Goal: Transaction & Acquisition: Download file/media

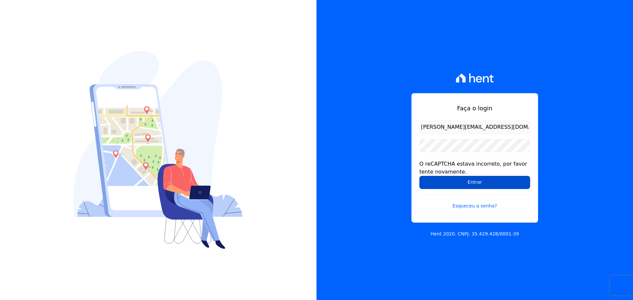
click at [452, 183] on input "Entrar" at bounding box center [474, 182] width 111 height 13
click at [437, 183] on input "Entrar" at bounding box center [474, 182] width 111 height 13
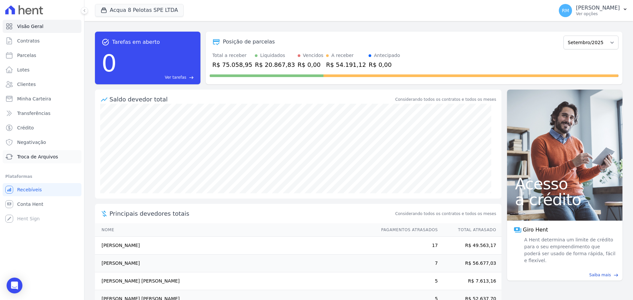
click at [29, 160] on link "Troca de Arquivos" at bounding box center [42, 156] width 79 height 13
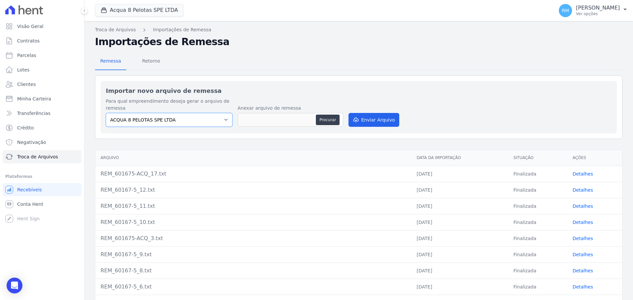
click at [182, 122] on select "ACQUA 8 PELOTAS SPE LTDA" at bounding box center [169, 120] width 127 height 14
click at [179, 121] on select "ACQUA 8 PELOTAS SPE LTDA" at bounding box center [169, 120] width 127 height 14
click at [155, 62] on span "Retorno" at bounding box center [151, 60] width 26 height 13
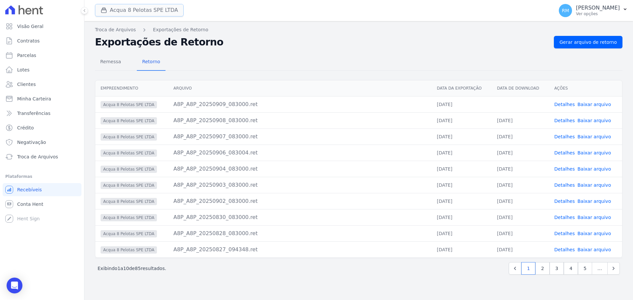
click at [132, 8] on button "Acqua 8 Pelotas SPE LTDA" at bounding box center [139, 10] width 89 height 13
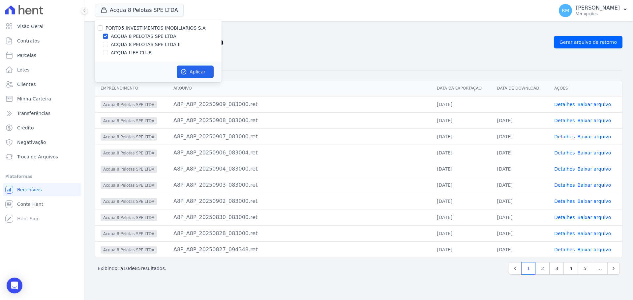
click at [128, 54] on label "ACQUA LIFE CLUB" at bounding box center [131, 52] width 41 height 7
click at [108, 54] on input "ACQUA LIFE CLUB" at bounding box center [105, 52] width 5 height 5
checkbox input "true"
click at [197, 70] on button "Aplicar" at bounding box center [195, 72] width 37 height 13
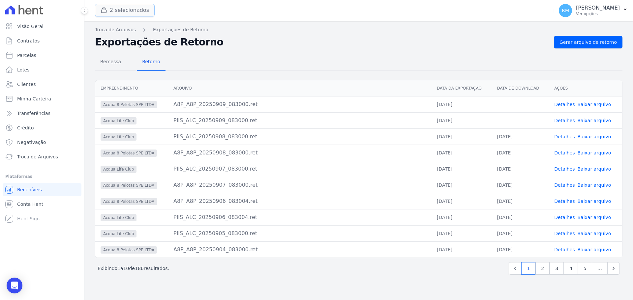
click at [131, 7] on button "2 selecionados" at bounding box center [125, 10] width 60 height 13
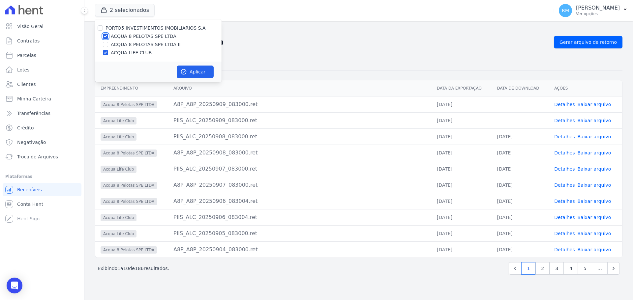
click at [105, 36] on input "ACQUA 8 PELOTAS SPE LTDA" at bounding box center [105, 36] width 5 height 5
checkbox input "false"
click at [202, 66] on button "Aplicar" at bounding box center [195, 72] width 37 height 13
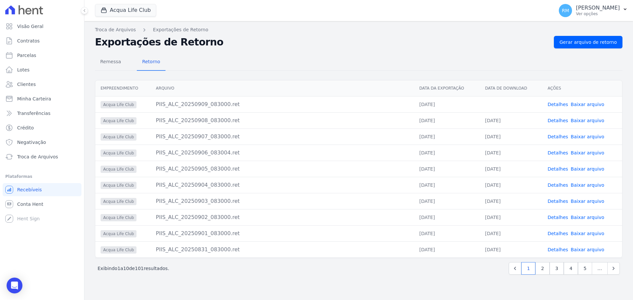
click at [584, 103] on link "Baixar arquivo" at bounding box center [587, 104] width 34 height 5
click at [123, 17] on div "Acqua Life Club PORTO5 INVESTIMENTOS IMOBILIARIOS S.A ACQUA 8 PELOTAS SPE LTDA …" at bounding box center [323, 11] width 456 height 22
click at [123, 15] on button "Acqua Life Club" at bounding box center [125, 10] width 61 height 13
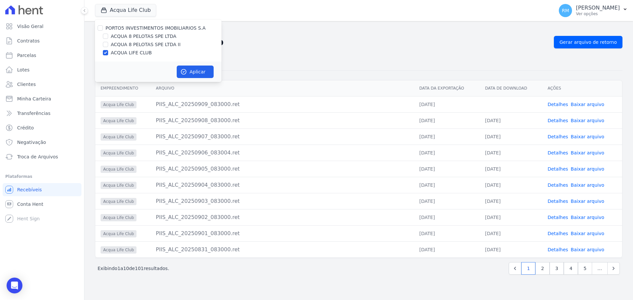
click at [126, 35] on label "ACQUA 8 PELOTAS SPE LTDA" at bounding box center [144, 36] width 66 height 7
click at [108, 35] on input "ACQUA 8 PELOTAS SPE LTDA" at bounding box center [105, 36] width 5 height 5
checkbox input "true"
click at [112, 50] on label "ACQUA LIFE CLUB" at bounding box center [131, 52] width 41 height 7
click at [108, 50] on input "ACQUA LIFE CLUB" at bounding box center [105, 52] width 5 height 5
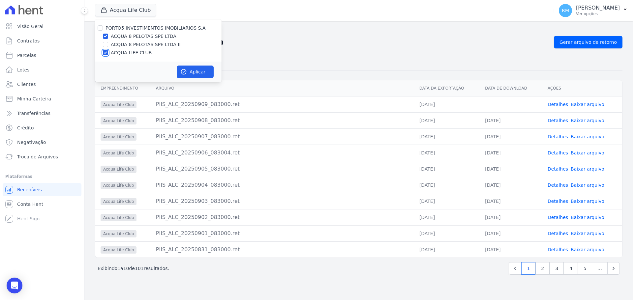
checkbox input "false"
click at [190, 71] on button "Aplicar" at bounding box center [195, 72] width 37 height 13
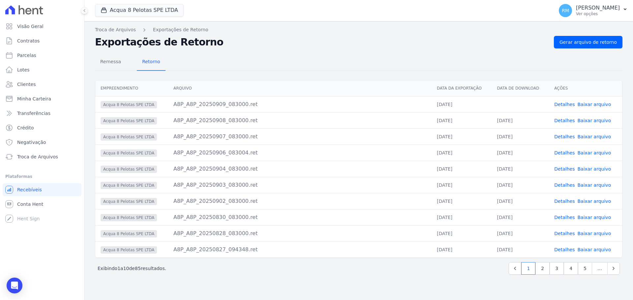
click at [601, 103] on link "Baixar arquivo" at bounding box center [594, 104] width 34 height 5
click at [155, 12] on button "Acqua 8 Pelotas SPE LTDA" at bounding box center [139, 10] width 89 height 13
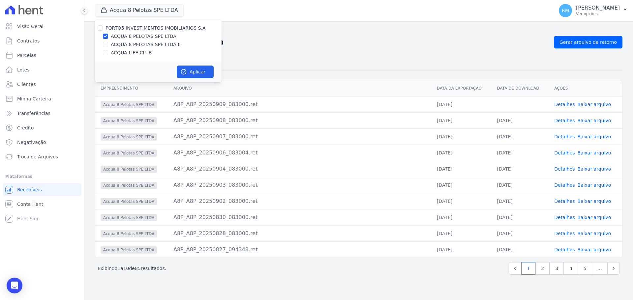
click at [143, 46] on label "ACQUA 8 PELOTAS SPE LTDA II" at bounding box center [146, 44] width 70 height 7
click at [108, 46] on input "ACQUA 8 PELOTAS SPE LTDA II" at bounding box center [105, 44] width 5 height 5
checkbox input "true"
click at [140, 38] on label "ACQUA 8 PELOTAS SPE LTDA" at bounding box center [144, 36] width 66 height 7
click at [108, 38] on input "ACQUA 8 PELOTAS SPE LTDA" at bounding box center [105, 36] width 5 height 5
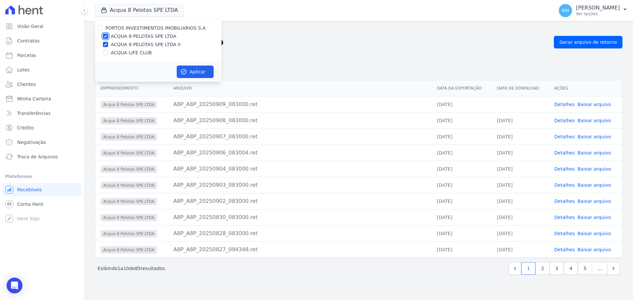
checkbox input "false"
click at [182, 70] on icon "button" at bounding box center [183, 72] width 7 height 7
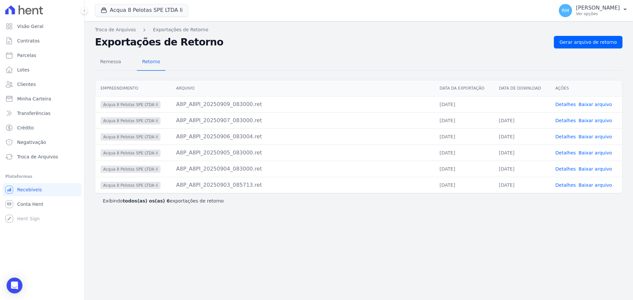
click at [595, 103] on link "Baixar arquivo" at bounding box center [595, 104] width 34 height 5
